Goal: Task Accomplishment & Management: Manage account settings

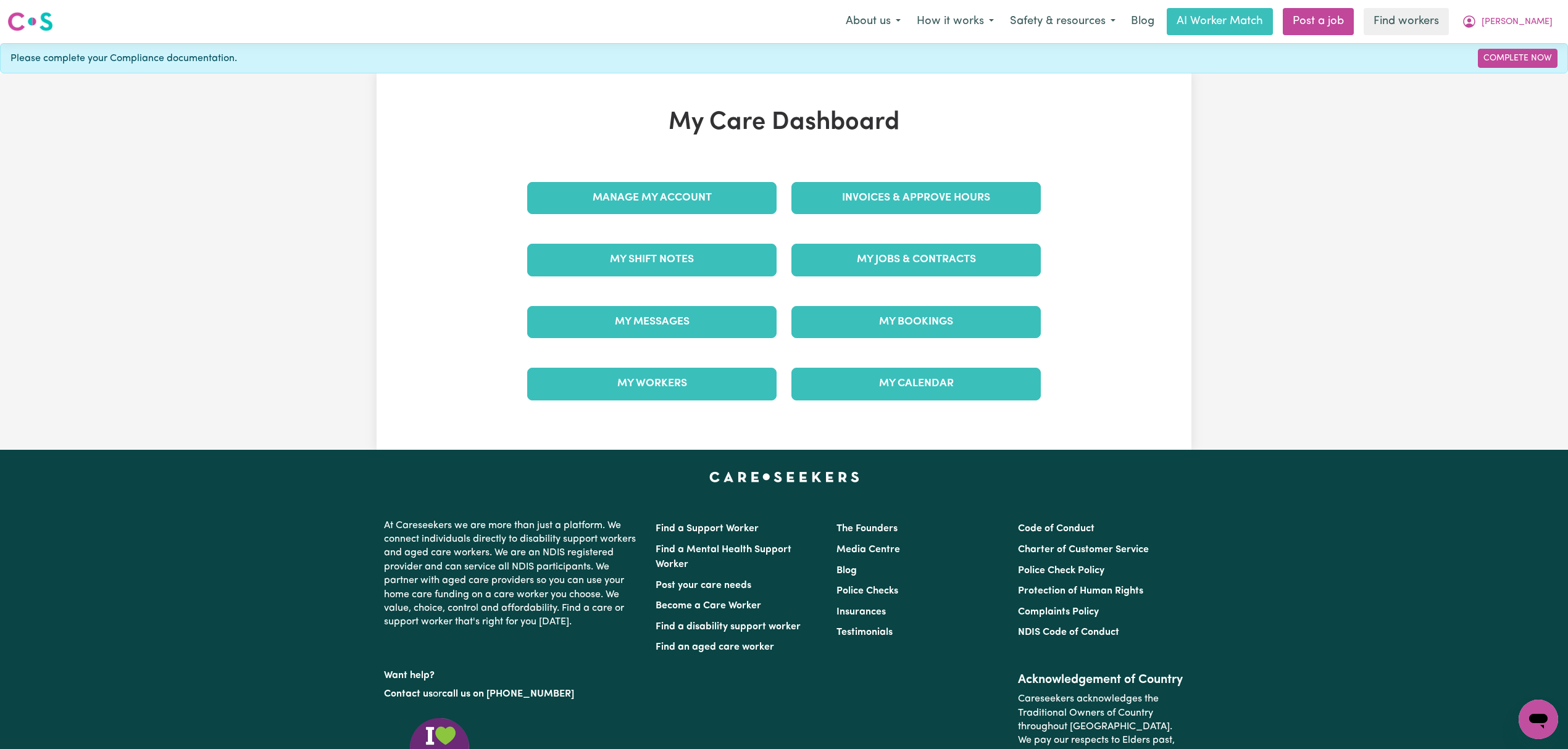
click at [913, 201] on link "Invoices & Approve Hours" at bounding box center [915, 199] width 249 height 32
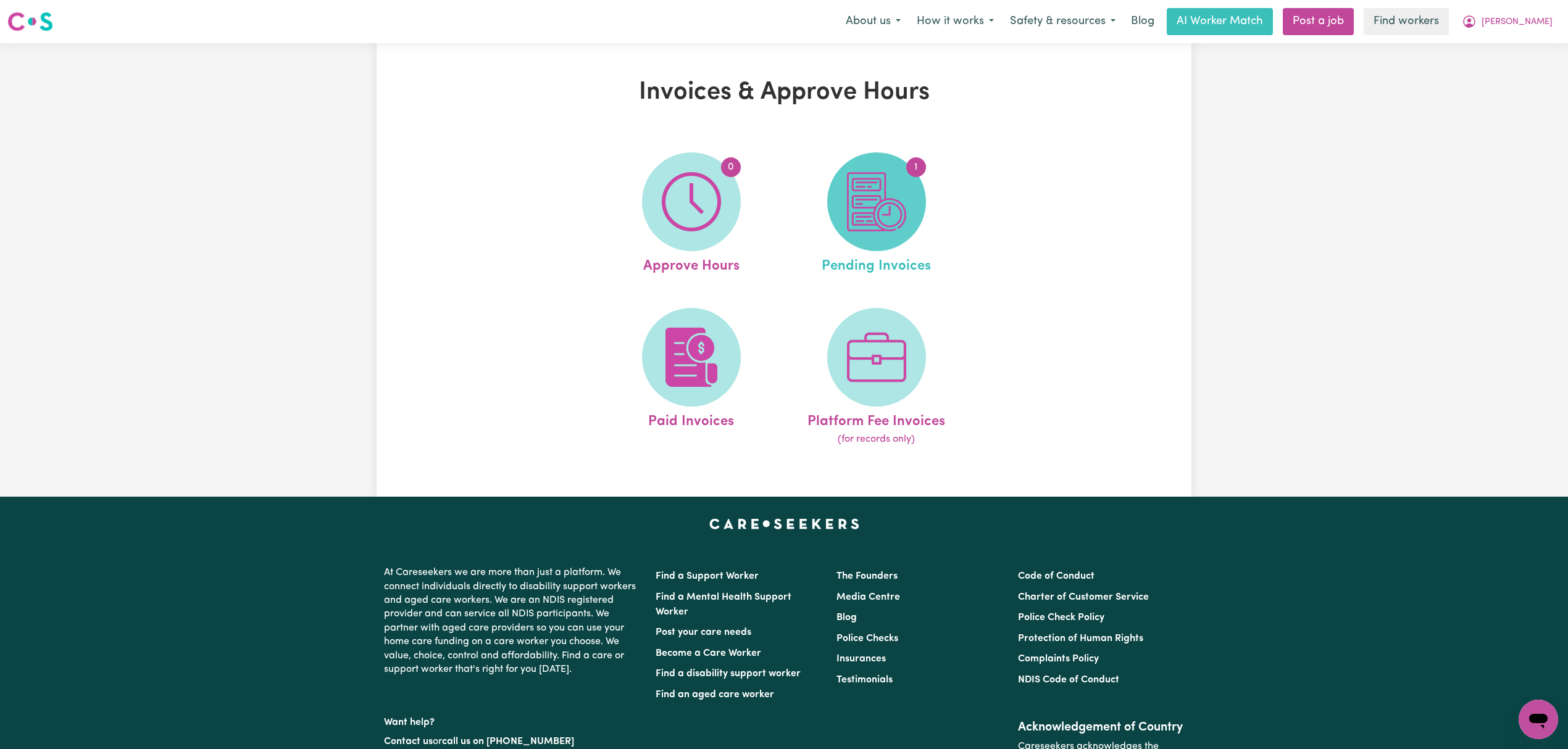
click at [904, 204] on img at bounding box center [877, 202] width 59 height 59
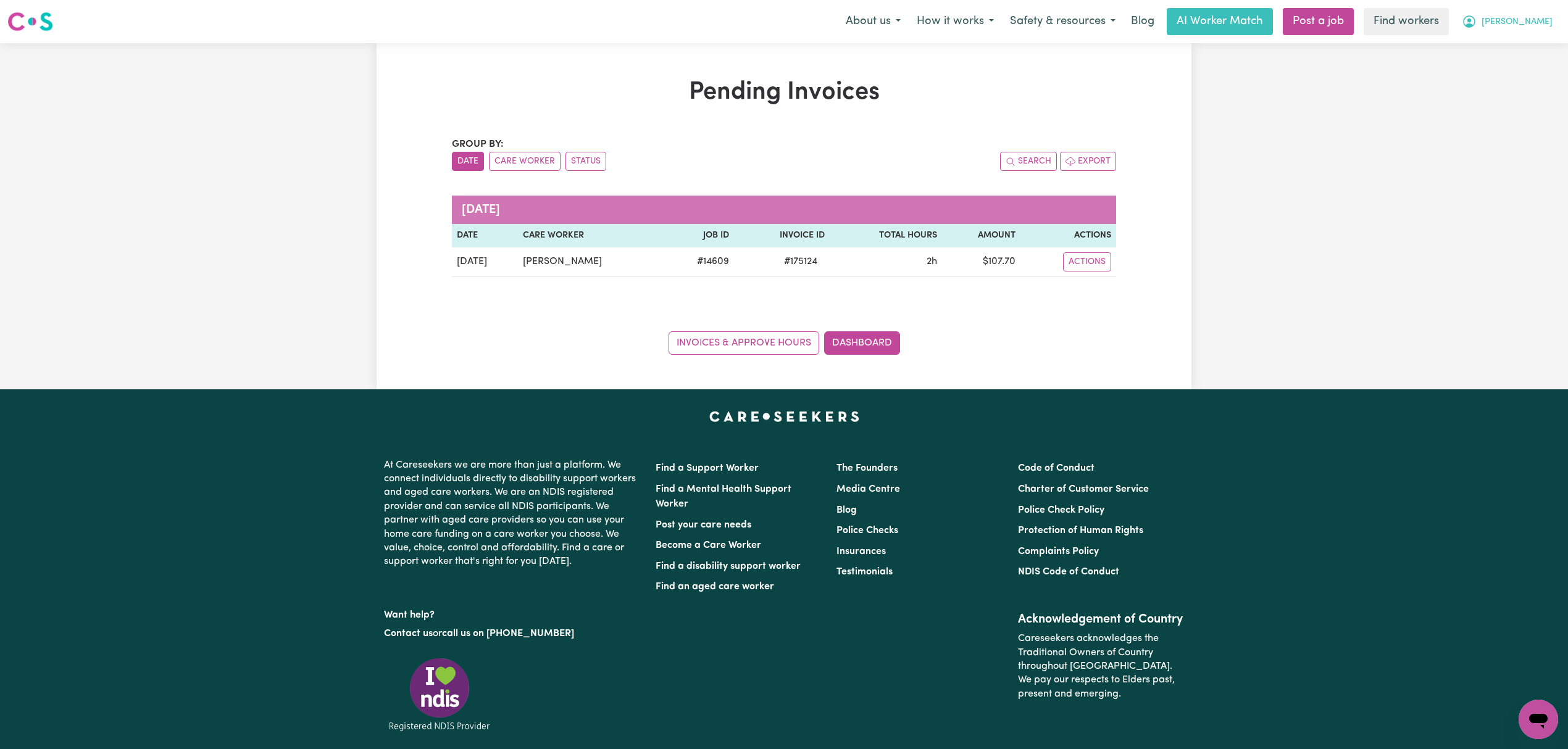
click at [1534, 26] on span "[PERSON_NAME]" at bounding box center [1517, 22] width 71 height 13
click at [1506, 80] on link "Logout" at bounding box center [1510, 71] width 97 height 23
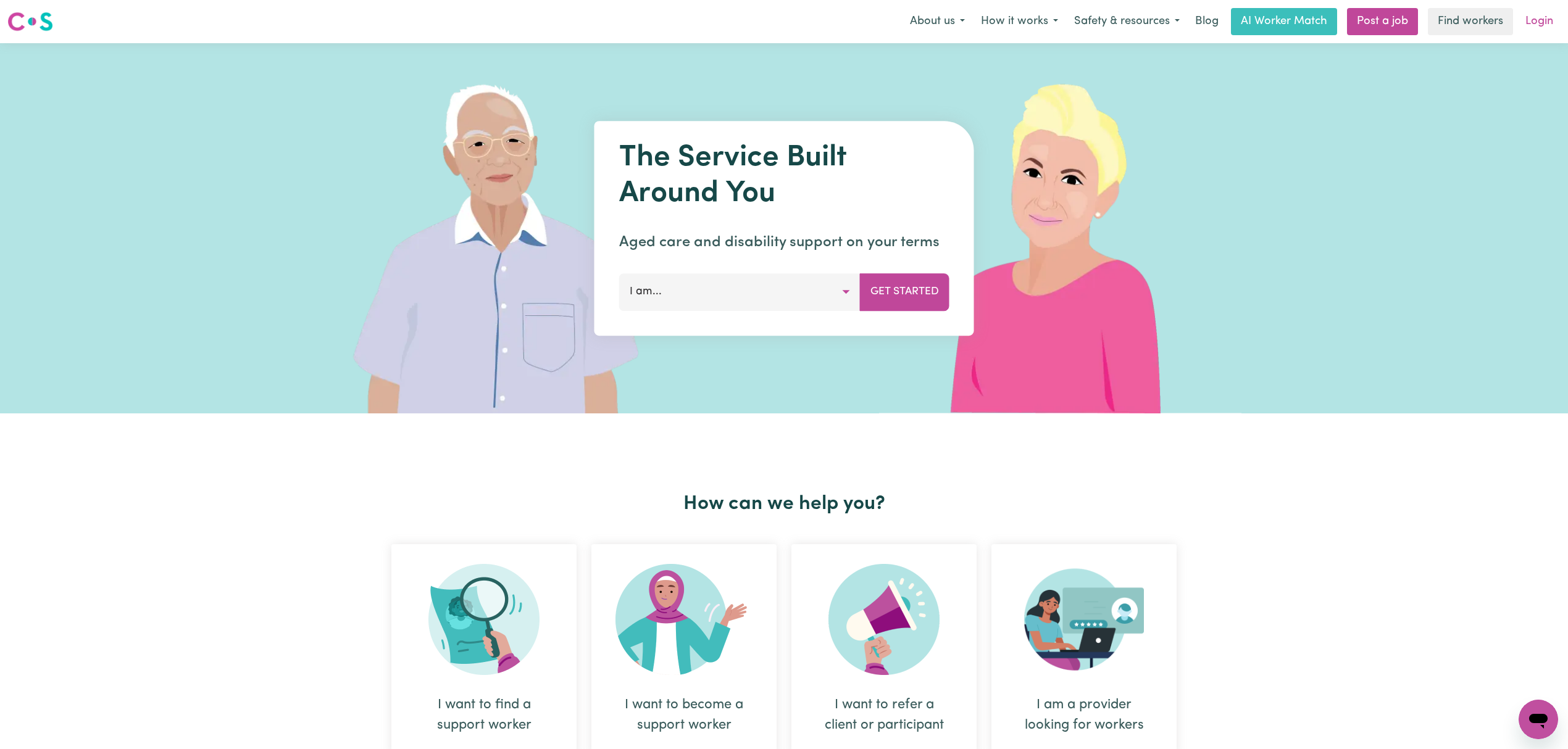
click at [1549, 13] on link "Login" at bounding box center [1538, 22] width 42 height 27
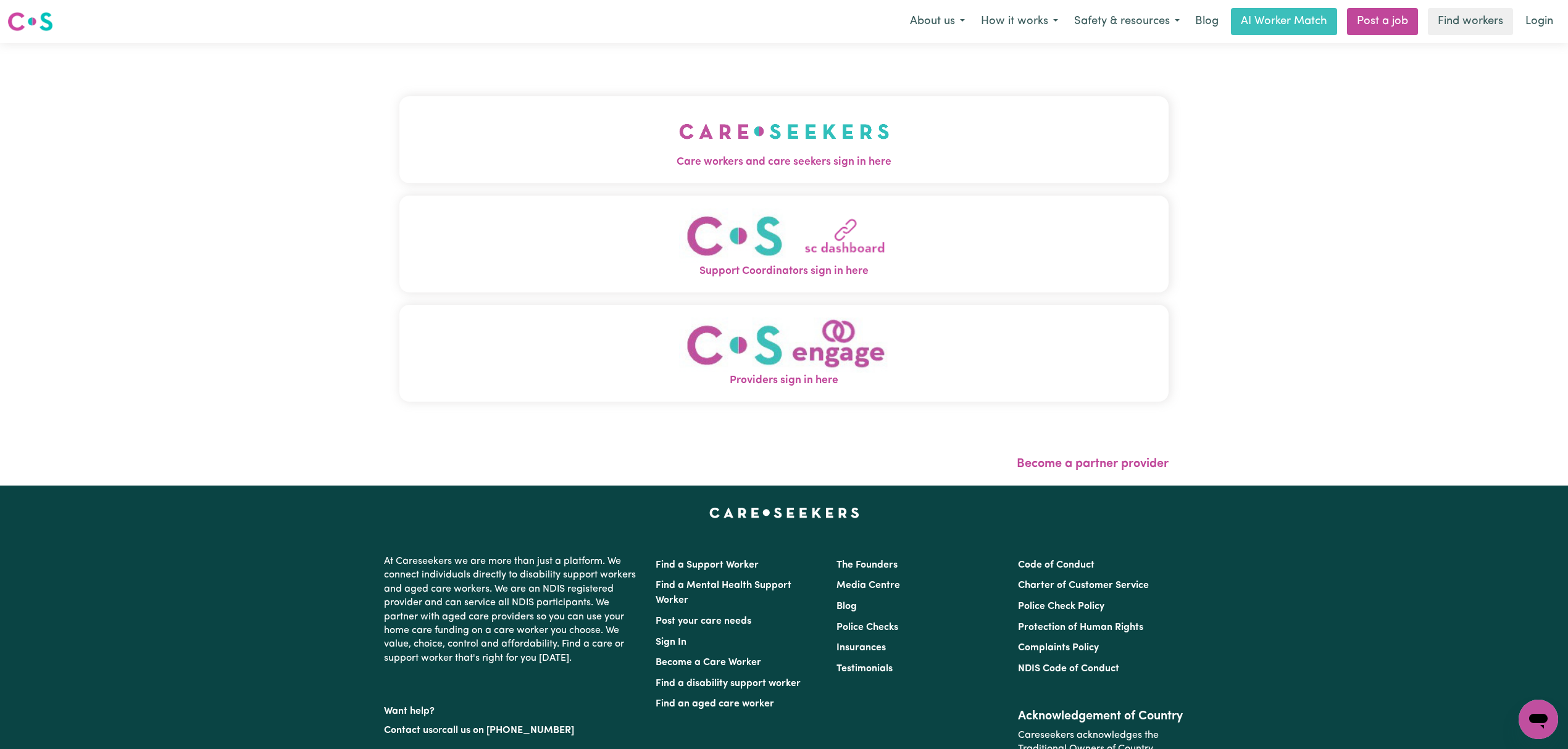
drag, startPoint x: 722, startPoint y: 94, endPoint x: 706, endPoint y: 115, distance: 26.4
click at [722, 94] on div "Care workers and care seekers sign in here Support Coordinators sign in here Pr…" at bounding box center [783, 255] width 769 height 375
click at [692, 137] on img "Care workers and care seekers sign in here" at bounding box center [784, 131] width 210 height 46
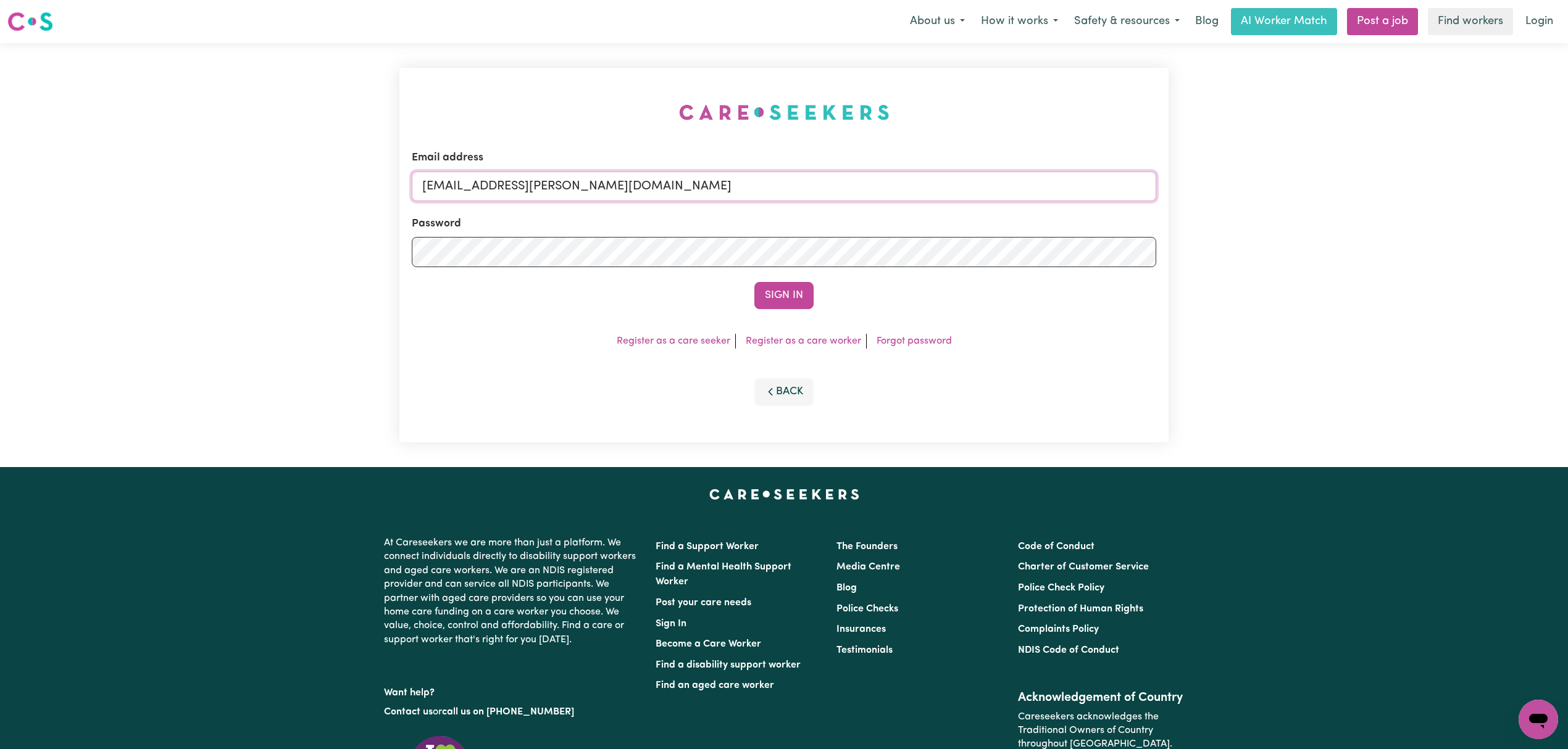
drag, startPoint x: 596, startPoint y: 191, endPoint x: 778, endPoint y: 227, distance: 185.5
click at [783, 194] on input "[EMAIL_ADDRESS][PERSON_NAME][DOMAIN_NAME]" at bounding box center [784, 186] width 744 height 30
paste input "[EMAIL_ADDRESS][DOMAIN_NAME]"
type input "superuser~[EMAIL_ADDRESS][DOMAIN_NAME]"
click at [769, 294] on button "Sign In" at bounding box center [784, 296] width 59 height 27
